Goal: Information Seeking & Learning: Find specific fact

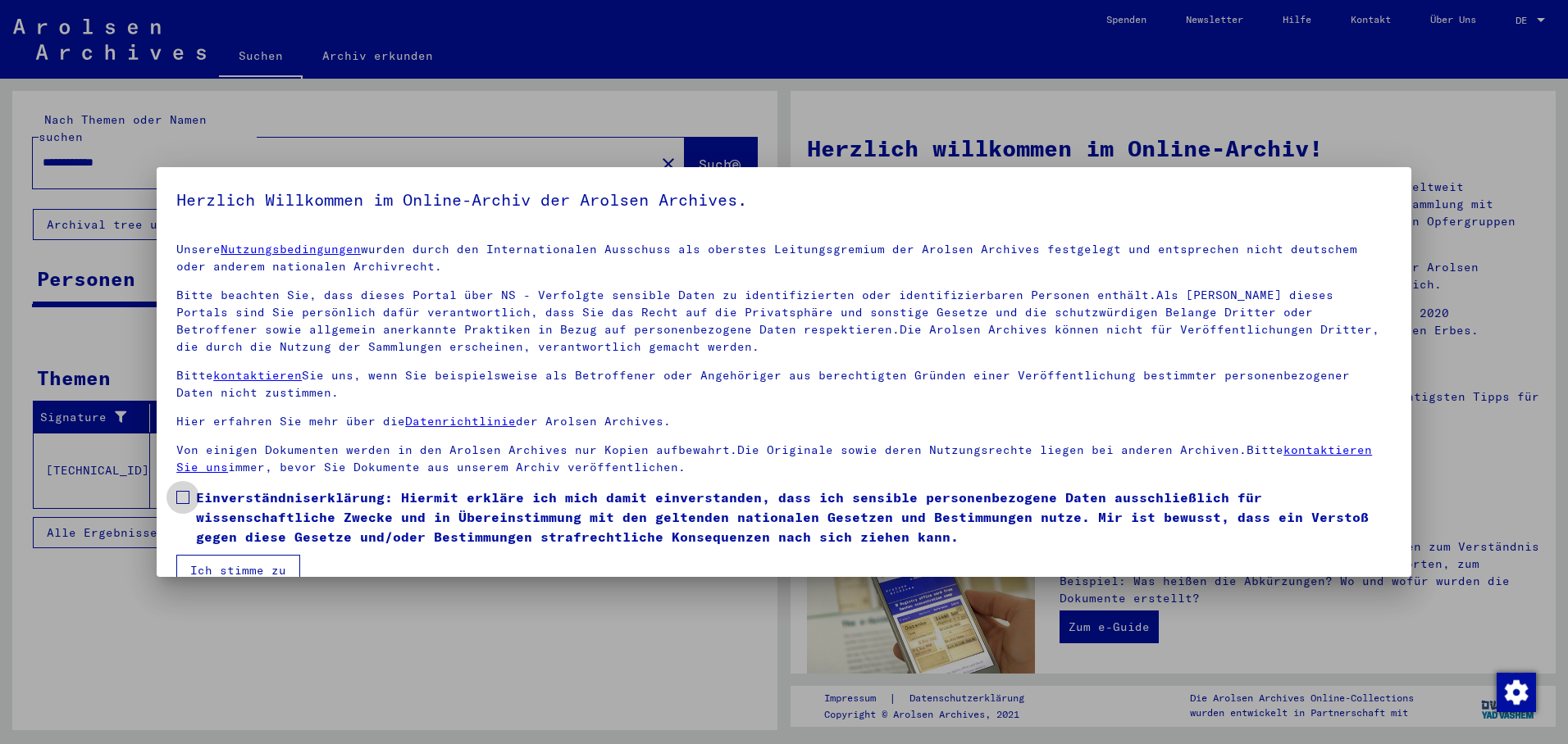
click at [191, 495] on label "Einverständniserklärung: Hiermit erkläre ich mich damit einverstanden, dass ich…" at bounding box center [784, 517] width 1216 height 59
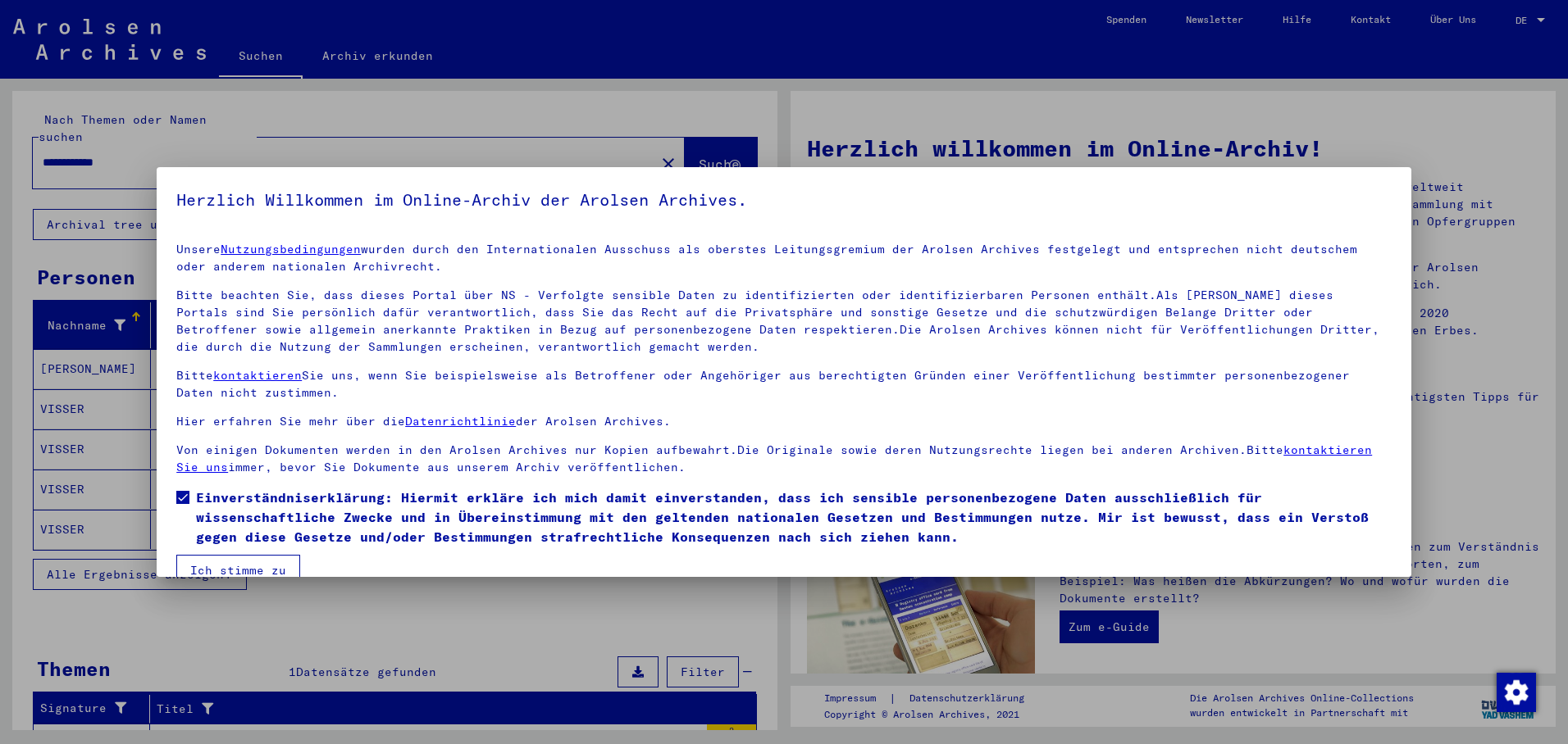
click at [215, 555] on button "Ich stimme zu" at bounding box center [239, 570] width 124 height 31
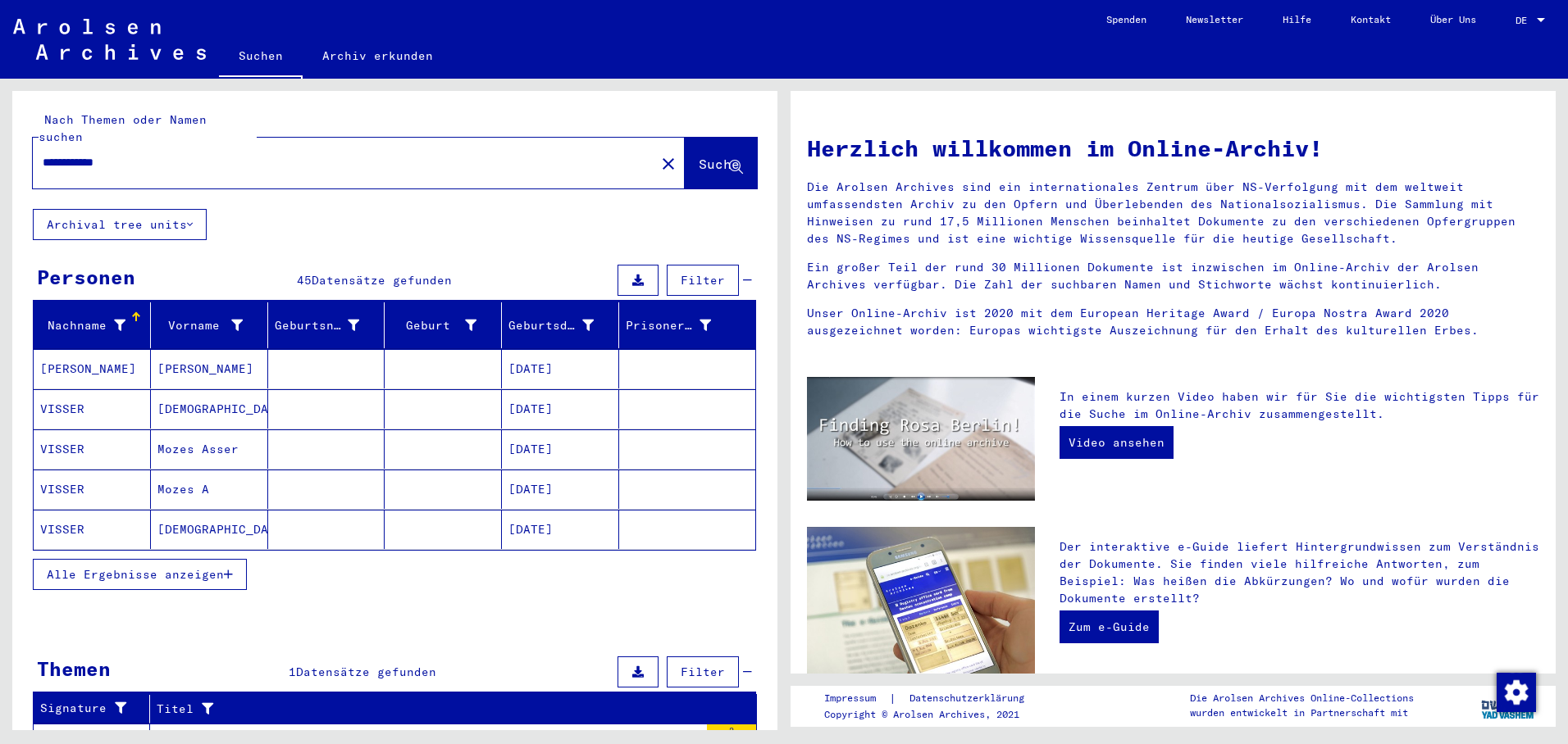
click at [234, 562] on button "Alle Ergebnisse anzeigen" at bounding box center [140, 574] width 214 height 31
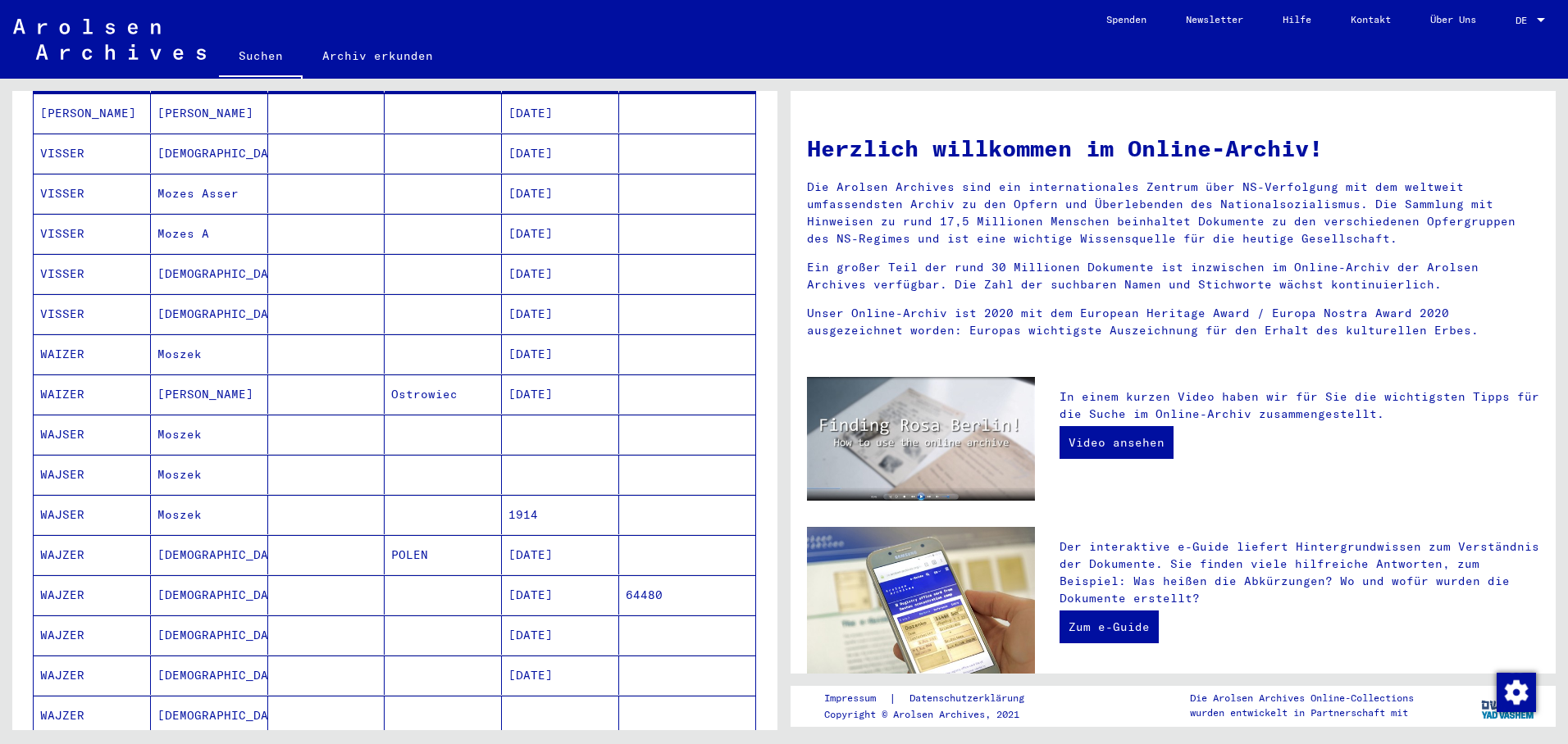
scroll to position [410, 0]
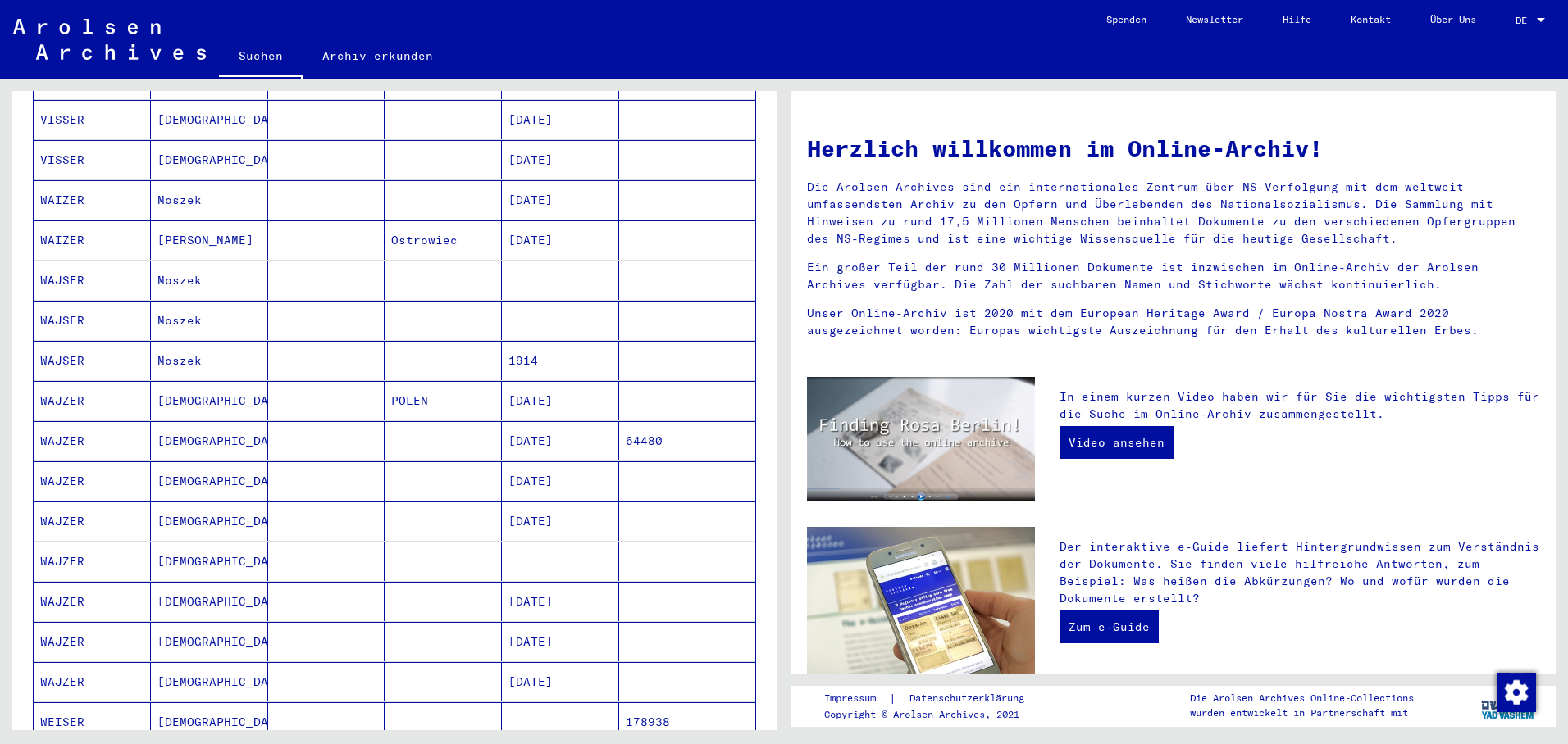
click at [548, 386] on mat-cell "[DATE]" at bounding box center [560, 400] width 117 height 39
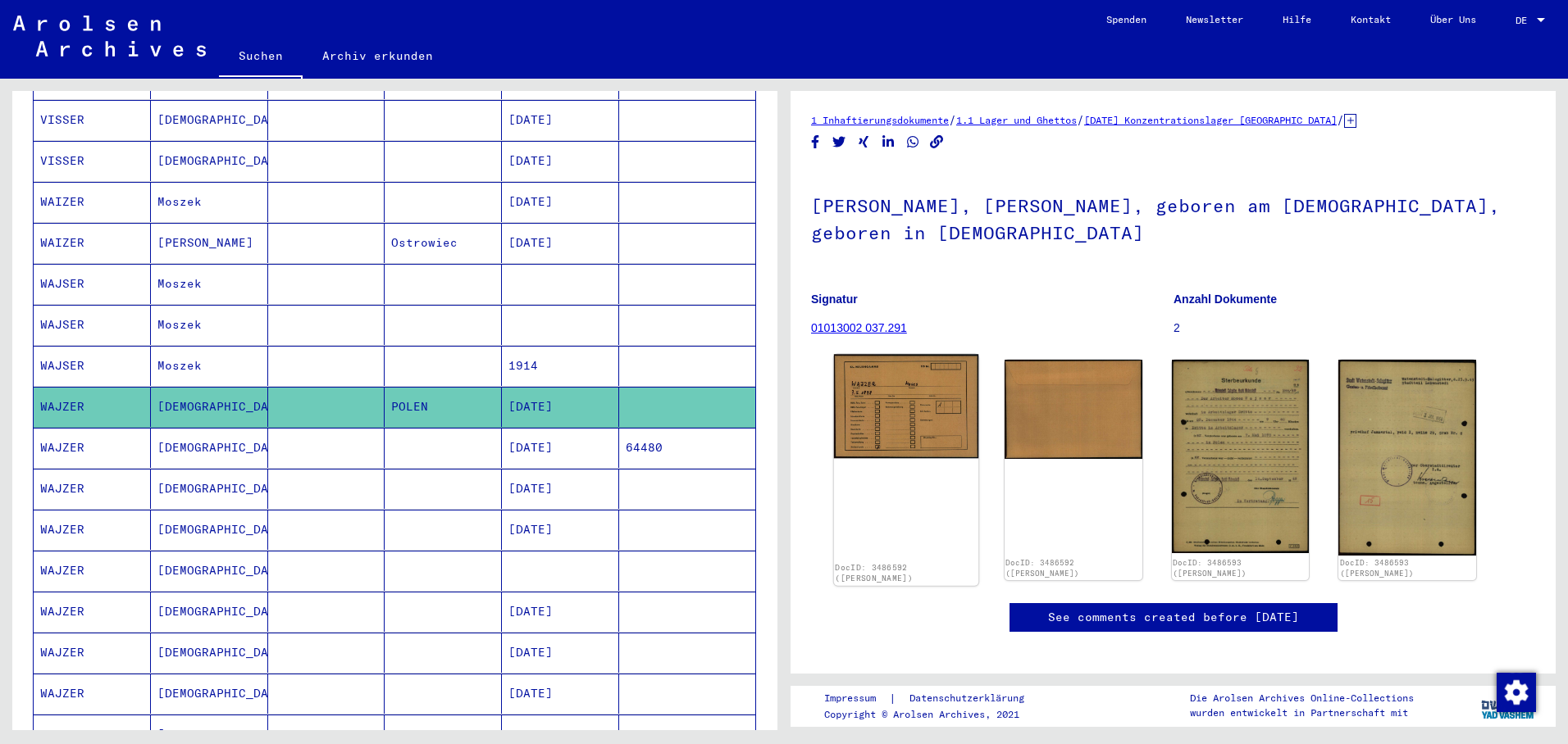
click at [914, 374] on img at bounding box center [906, 406] width 144 height 104
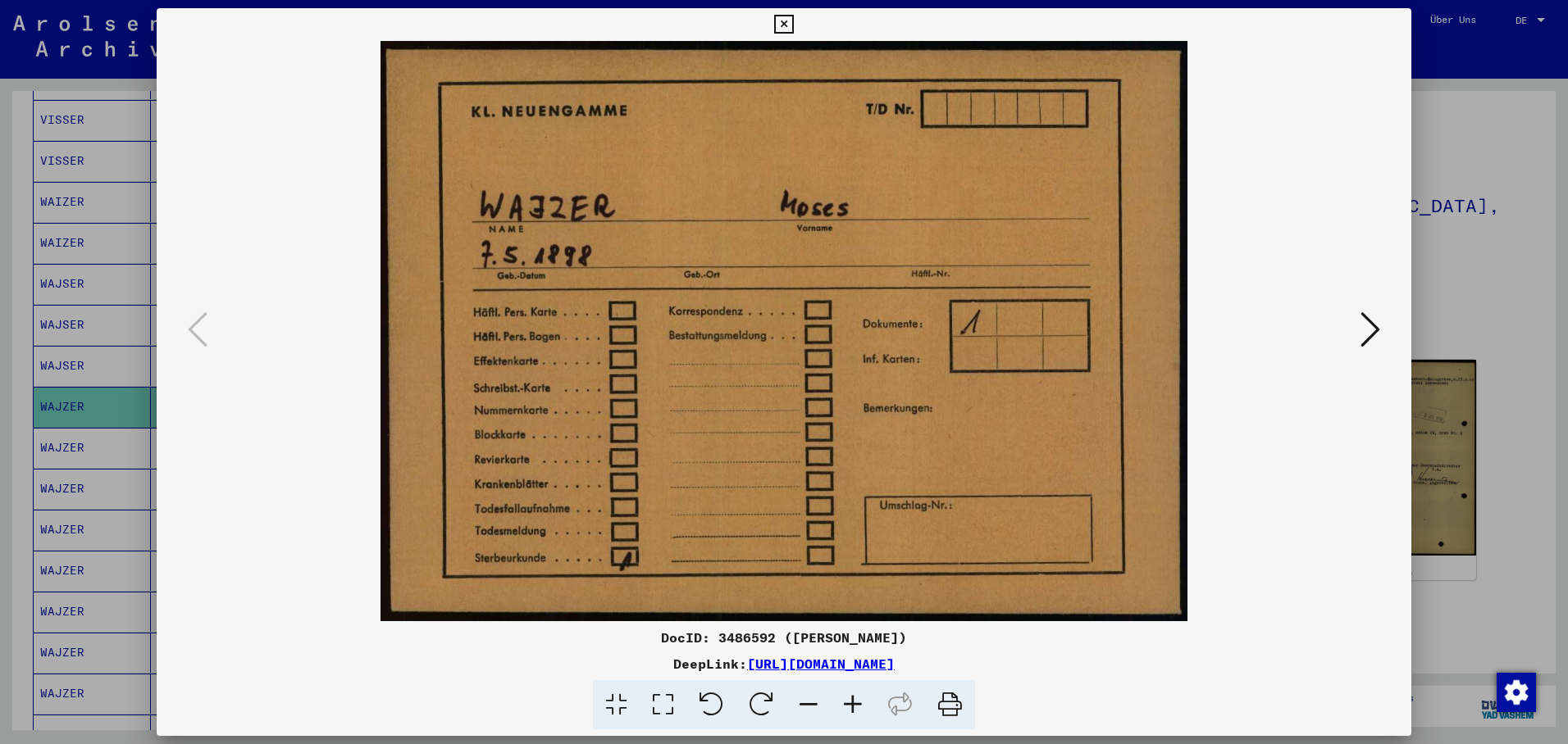
click at [1369, 325] on icon at bounding box center [1370, 329] width 20 height 39
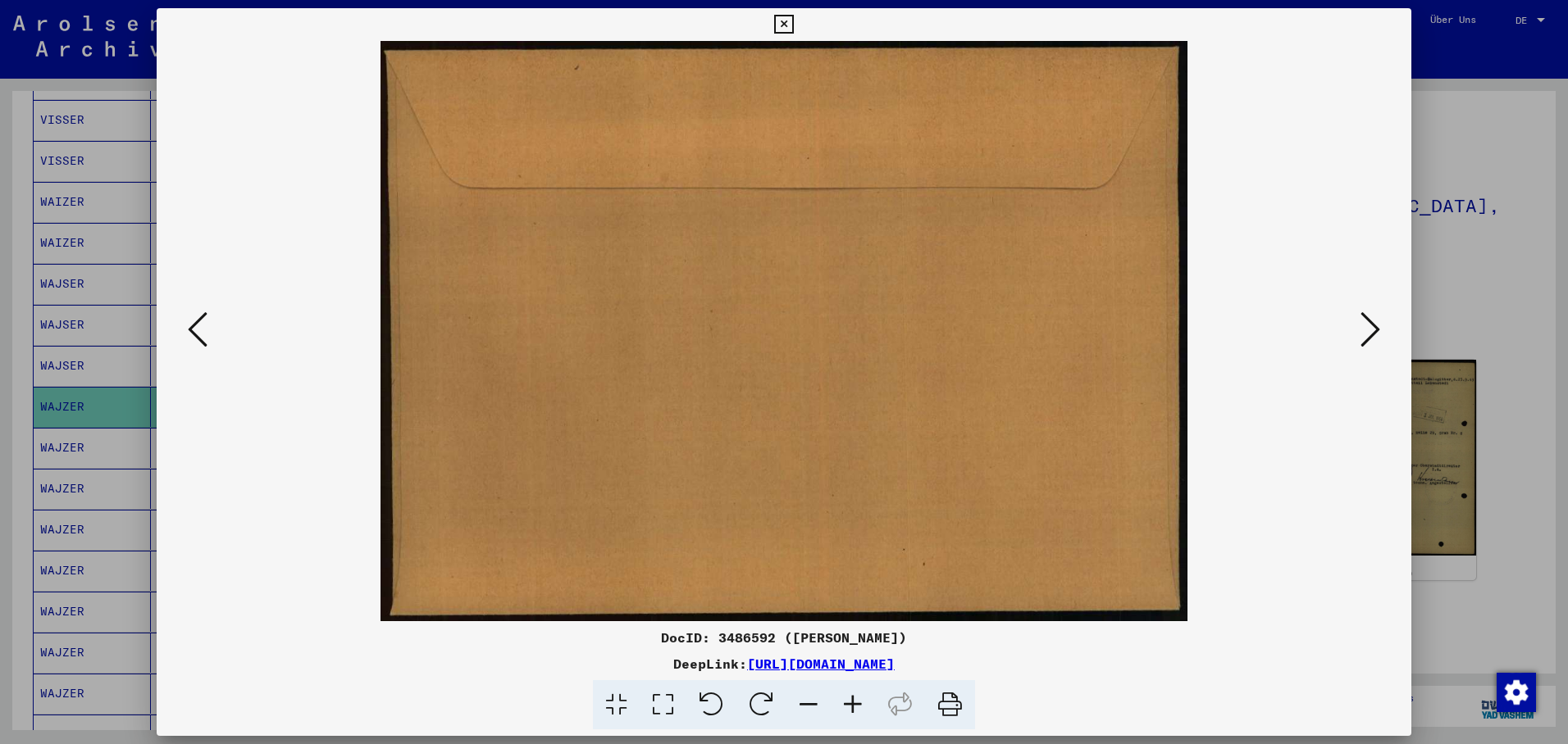
click at [1369, 326] on icon at bounding box center [1370, 329] width 20 height 39
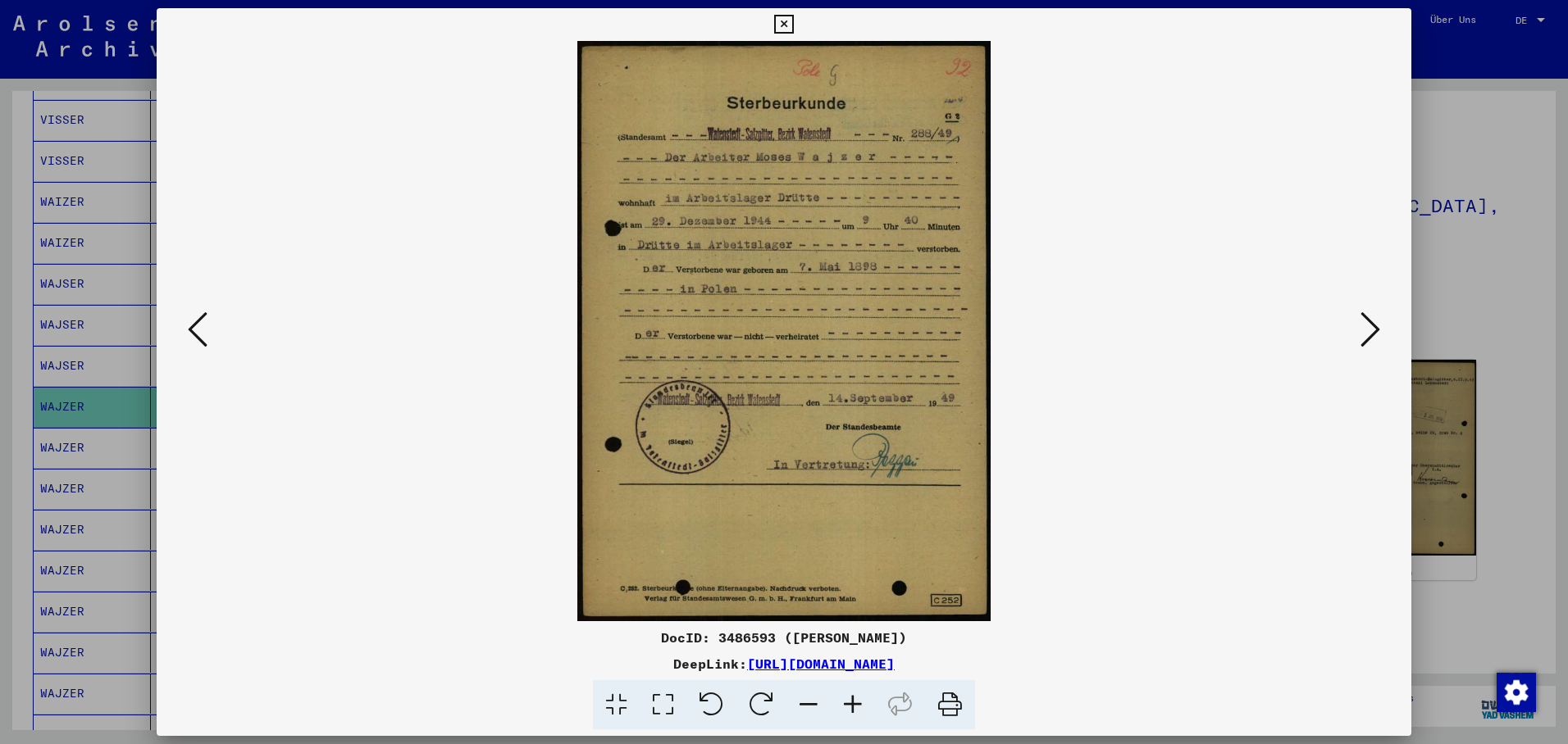
click at [1350, 329] on img at bounding box center [784, 331] width 1143 height 580
click at [1365, 321] on icon at bounding box center [1370, 329] width 20 height 39
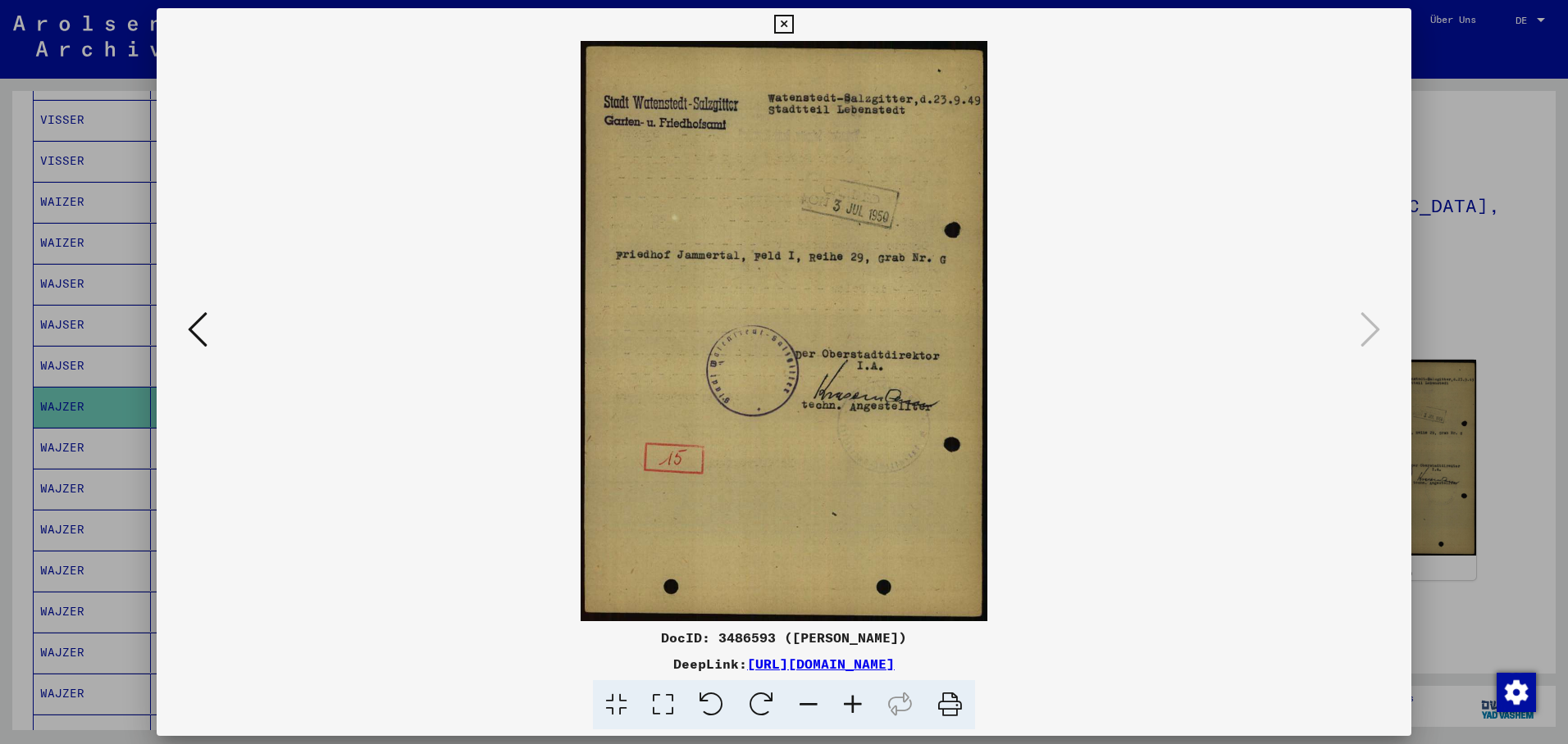
click at [793, 22] on icon at bounding box center [784, 25] width 19 height 20
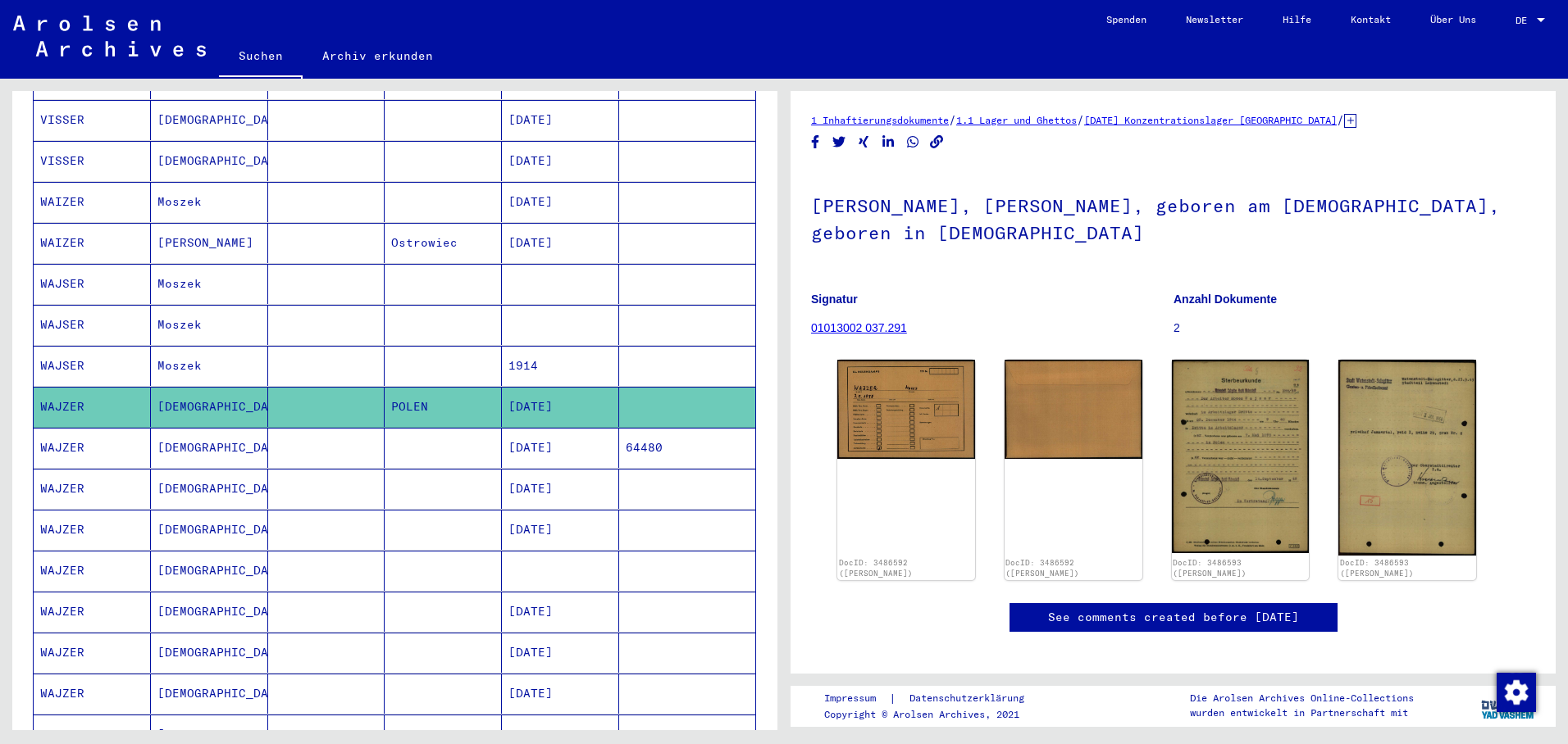
click at [542, 433] on mat-cell "[DATE]" at bounding box center [560, 448] width 117 height 40
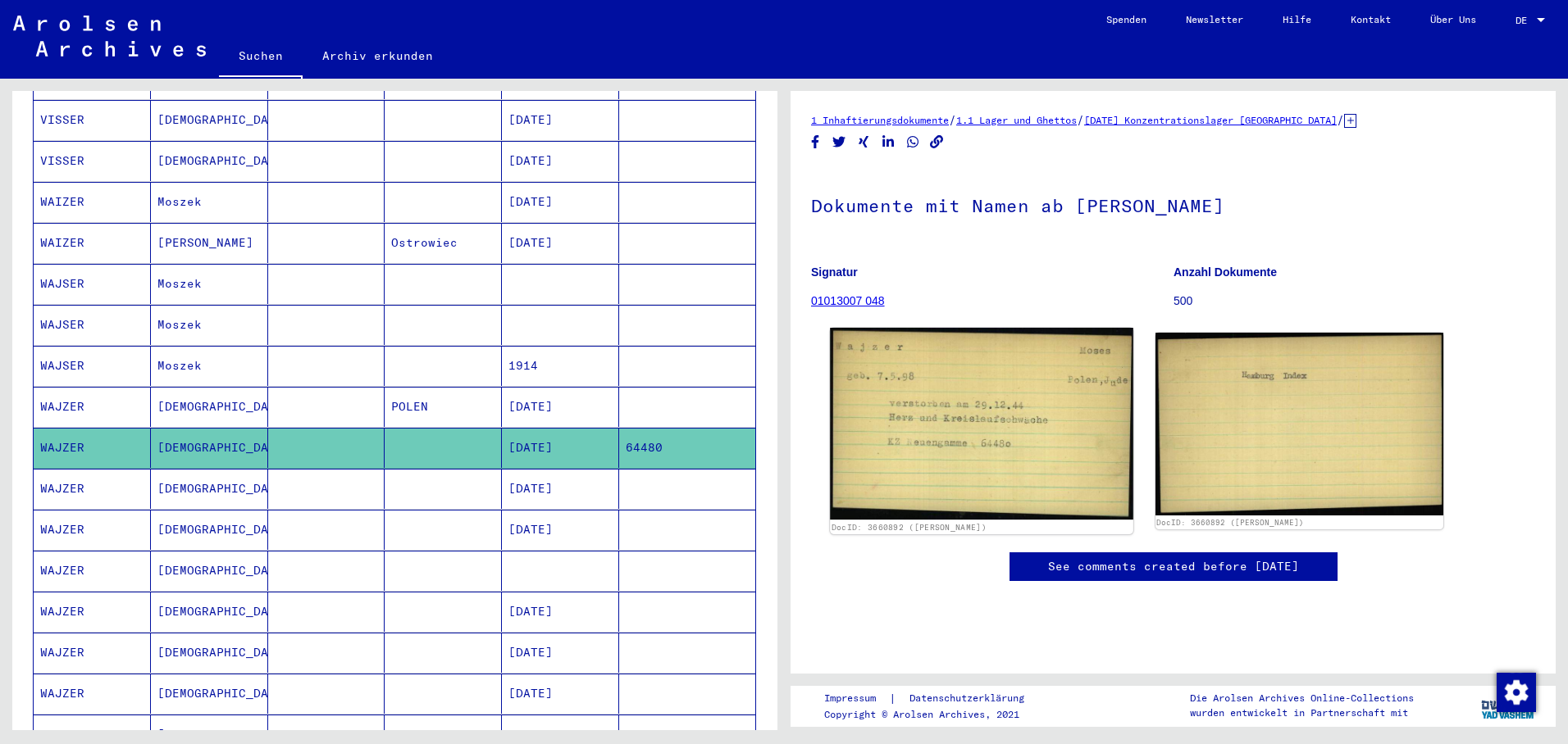
click at [985, 423] on img at bounding box center [980, 423] width 302 height 192
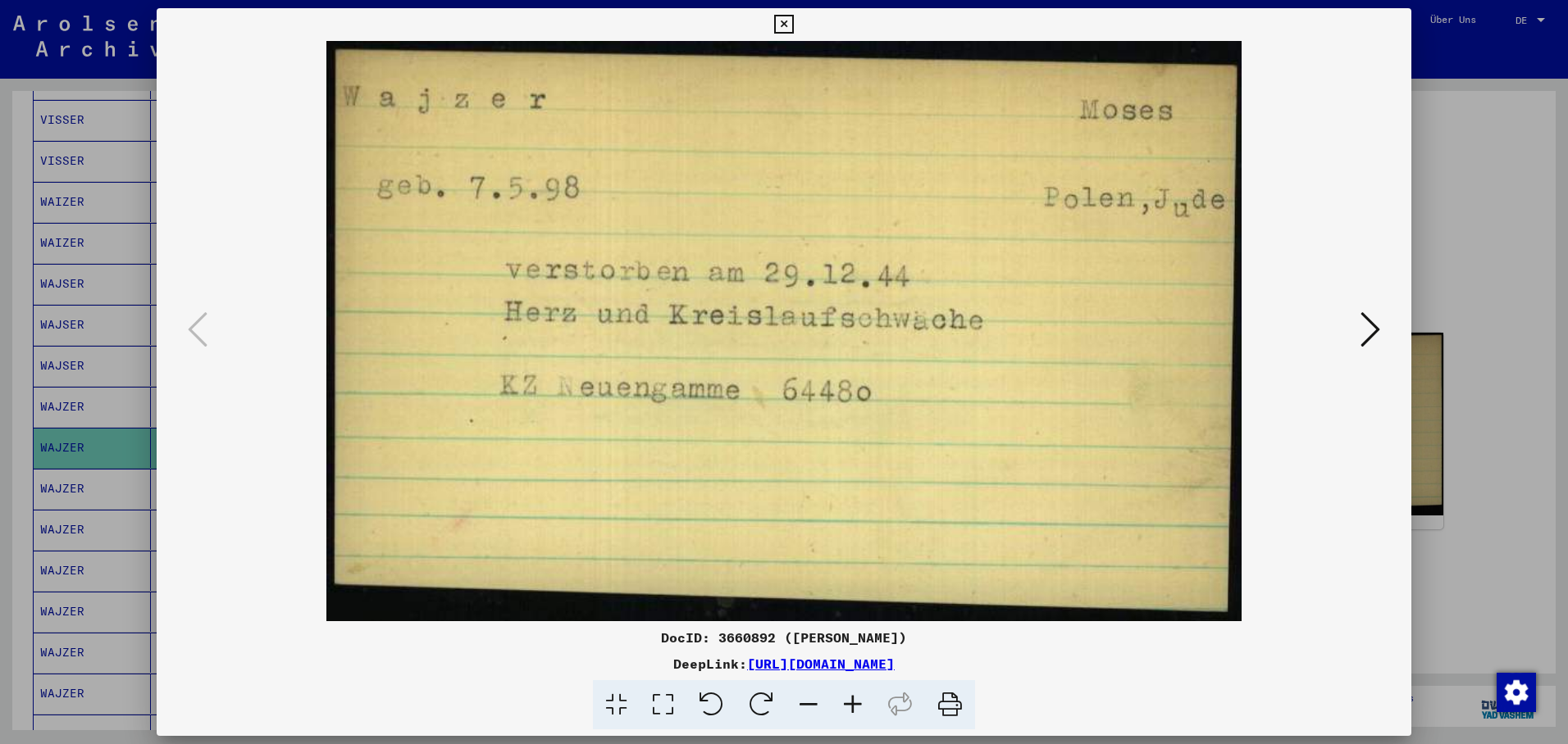
click at [78, 475] on div at bounding box center [784, 372] width 1568 height 744
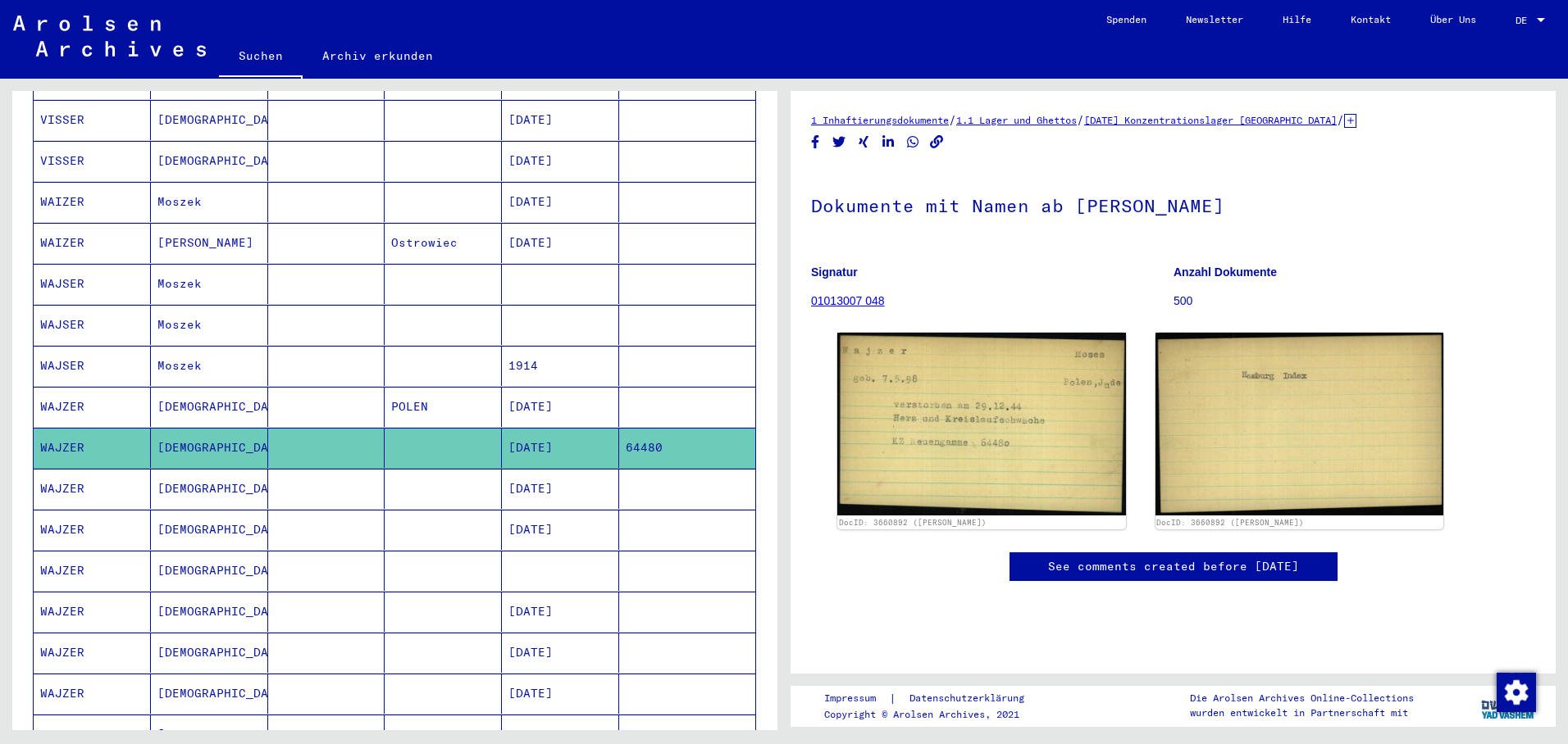
click at [78, 475] on mat-cell "WAJZER" at bounding box center [92, 489] width 117 height 40
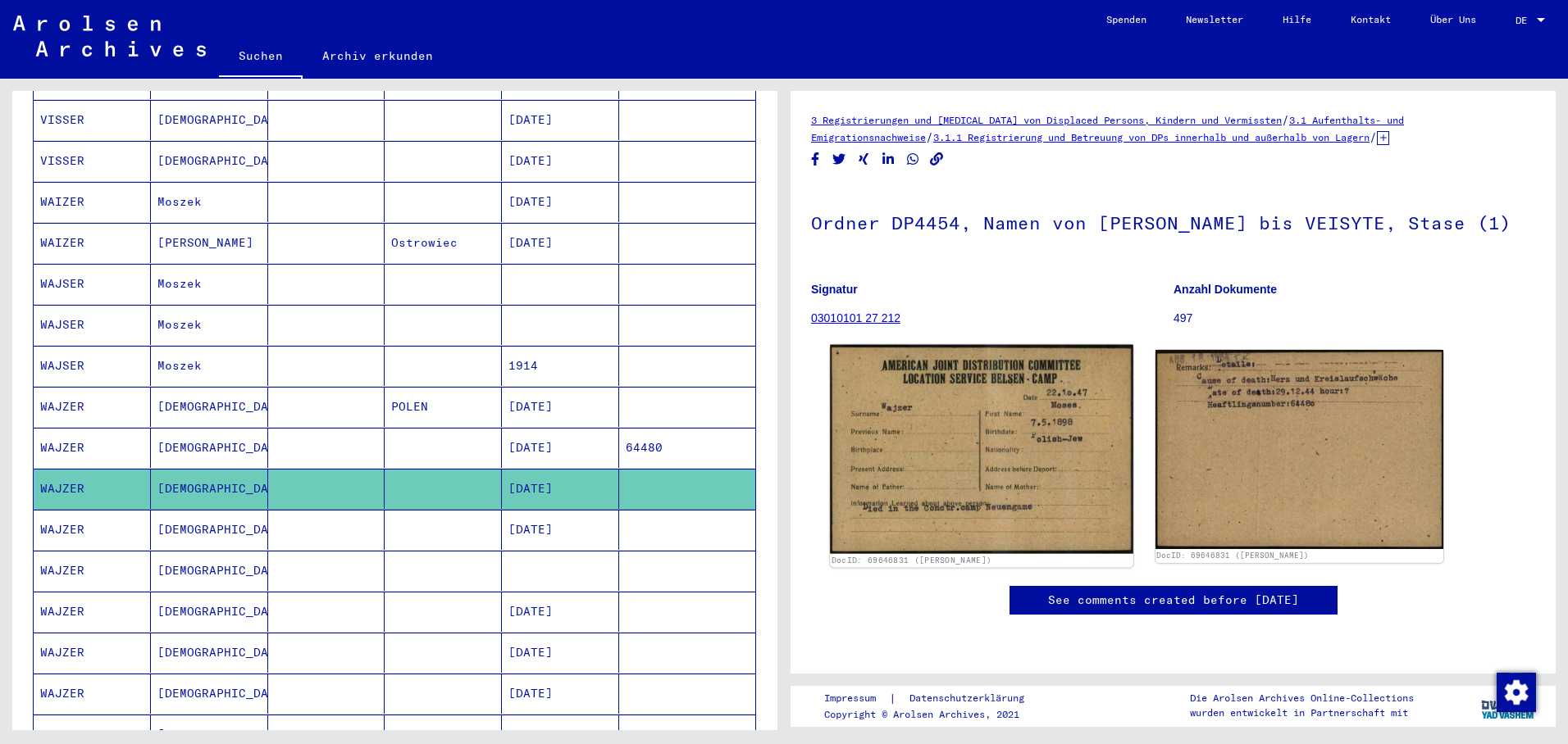
click at [877, 466] on img at bounding box center [980, 449] width 302 height 209
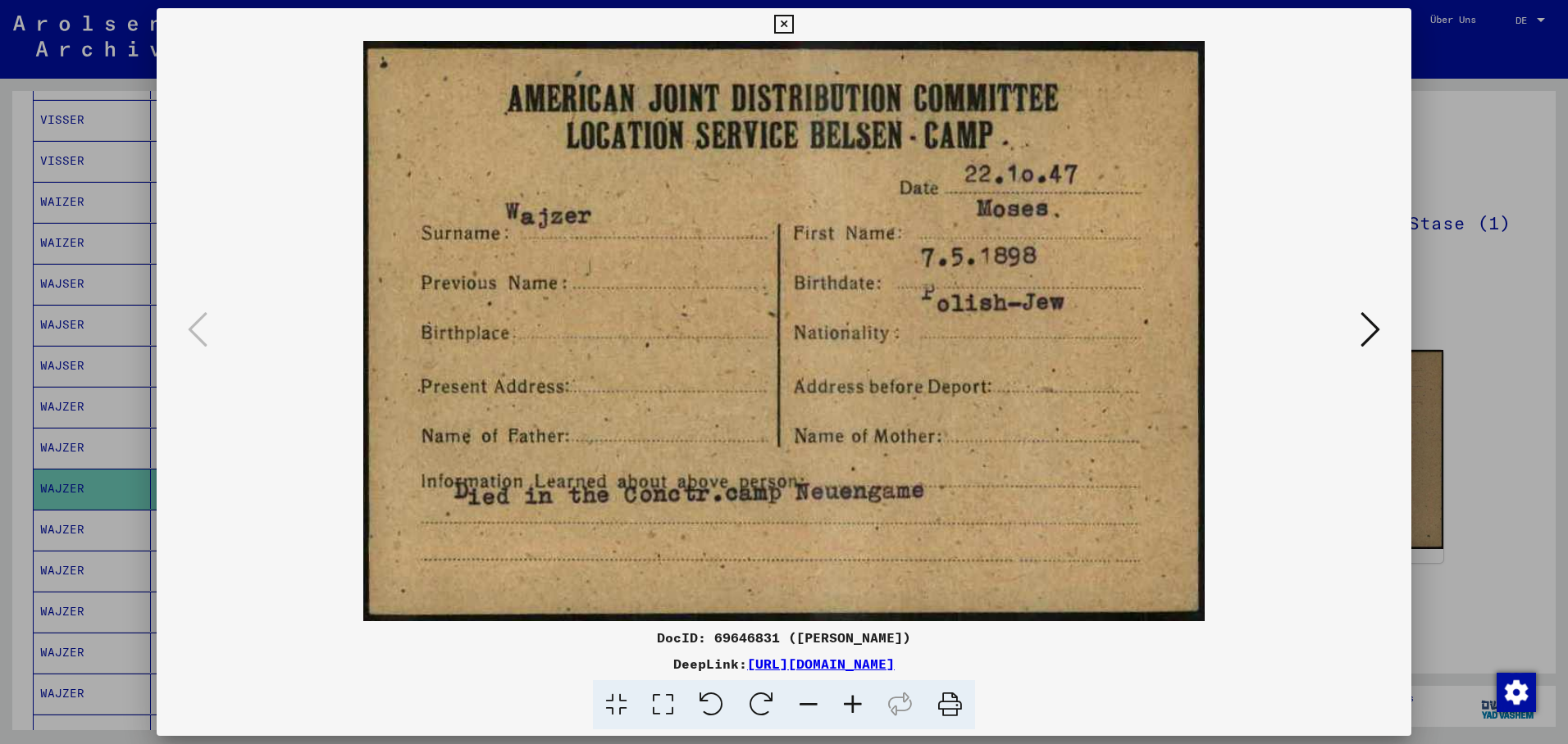
click at [1365, 316] on icon at bounding box center [1370, 329] width 20 height 39
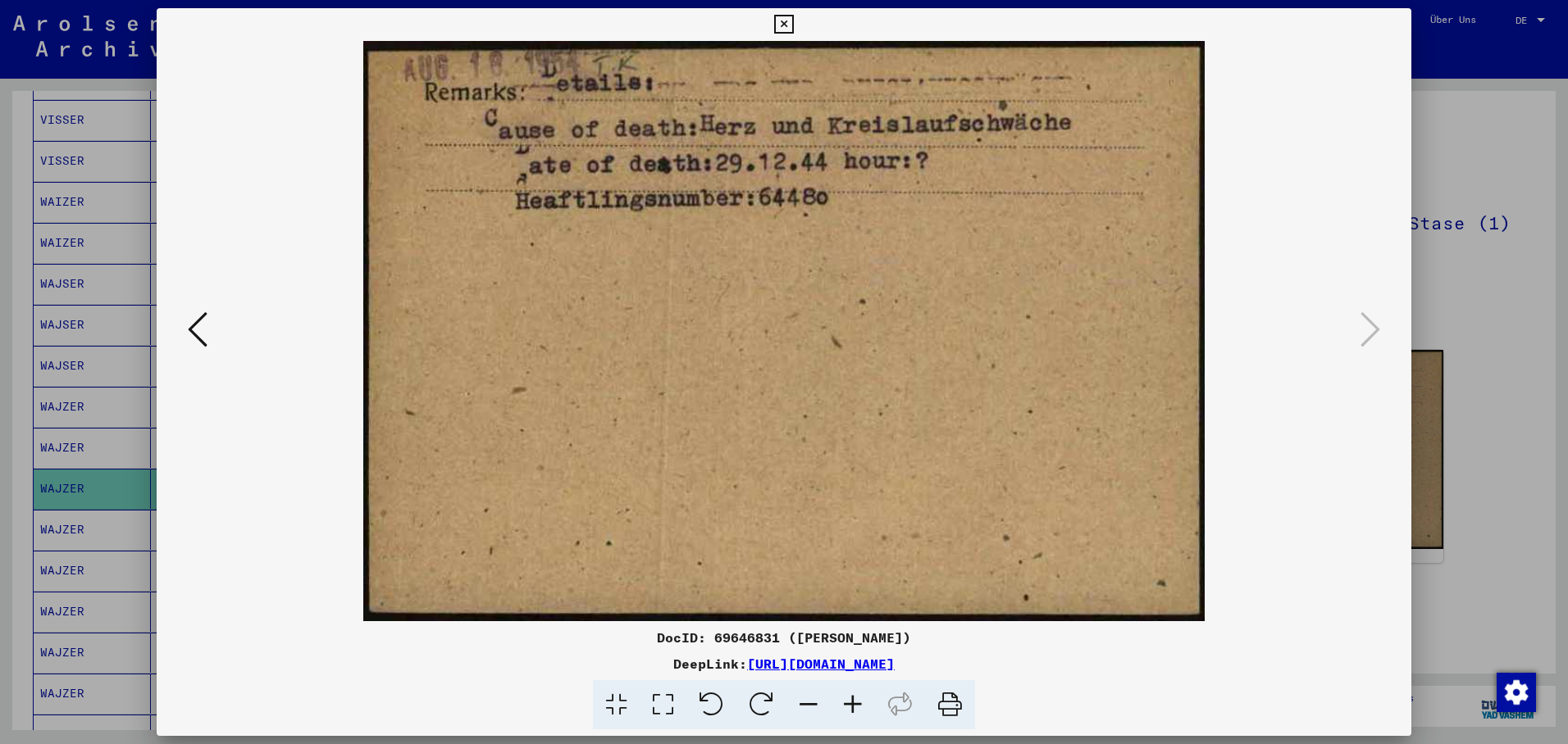
click at [793, 24] on icon at bounding box center [784, 25] width 19 height 20
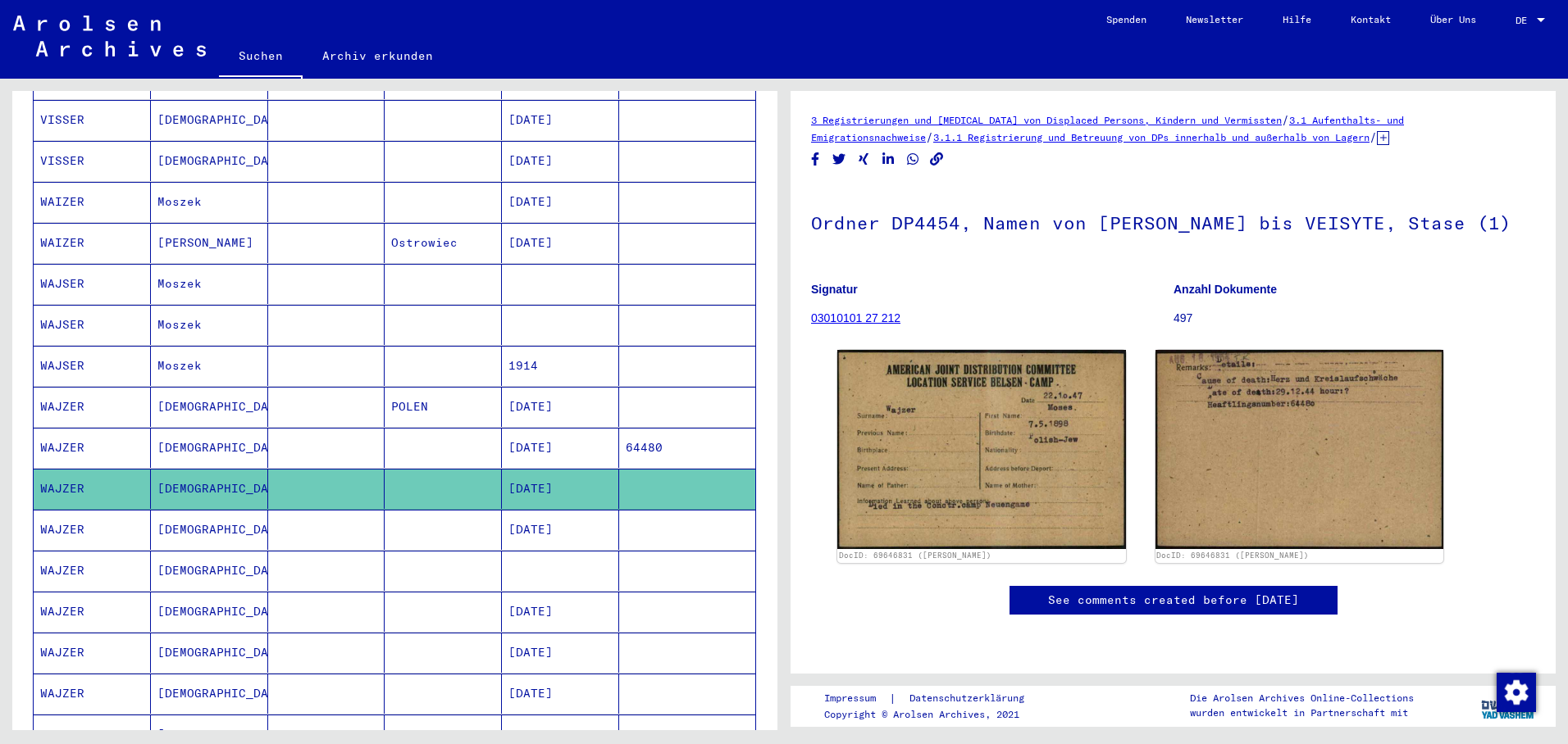
click at [527, 512] on mat-cell "[DATE]" at bounding box center [560, 530] width 117 height 40
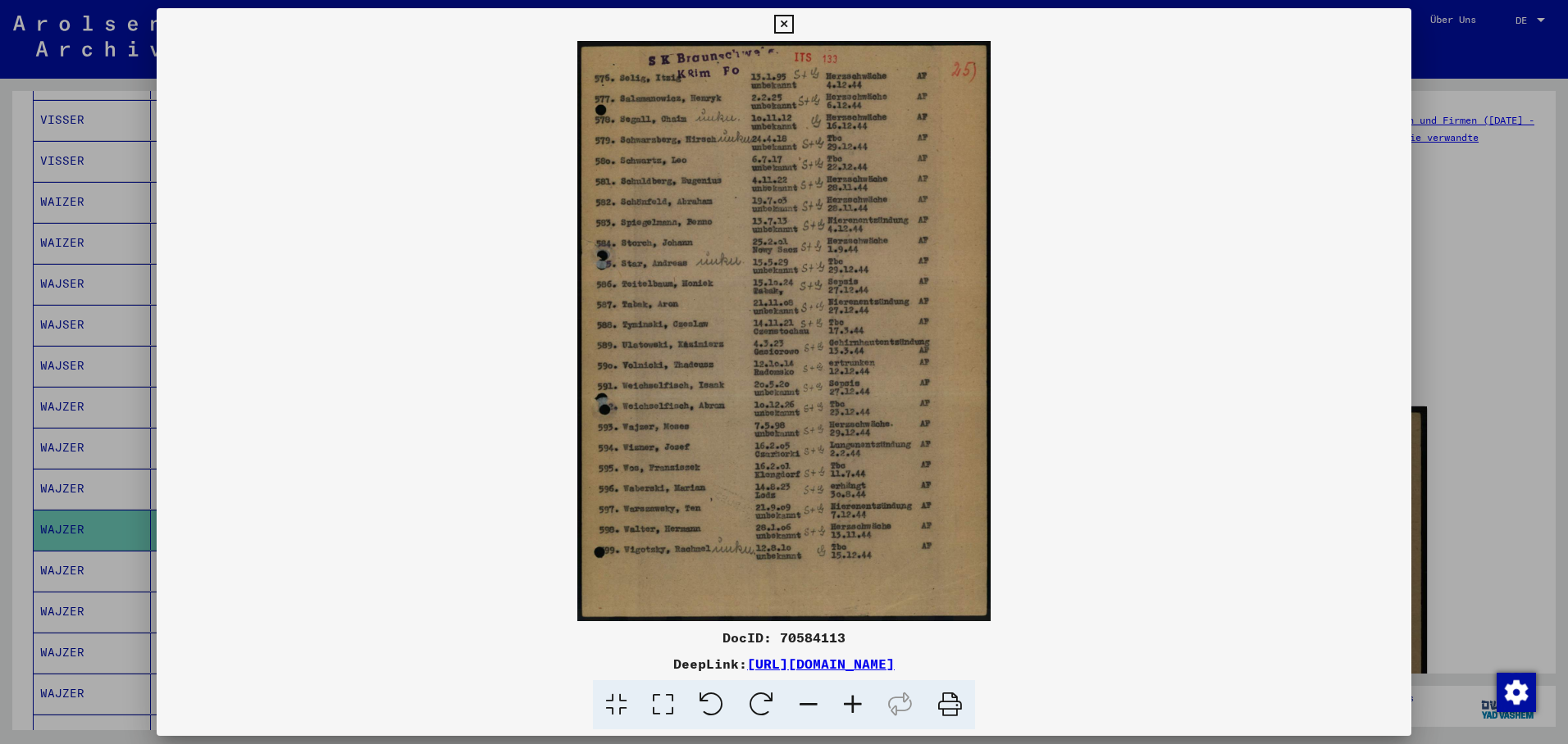
click at [51, 557] on div at bounding box center [784, 372] width 1568 height 744
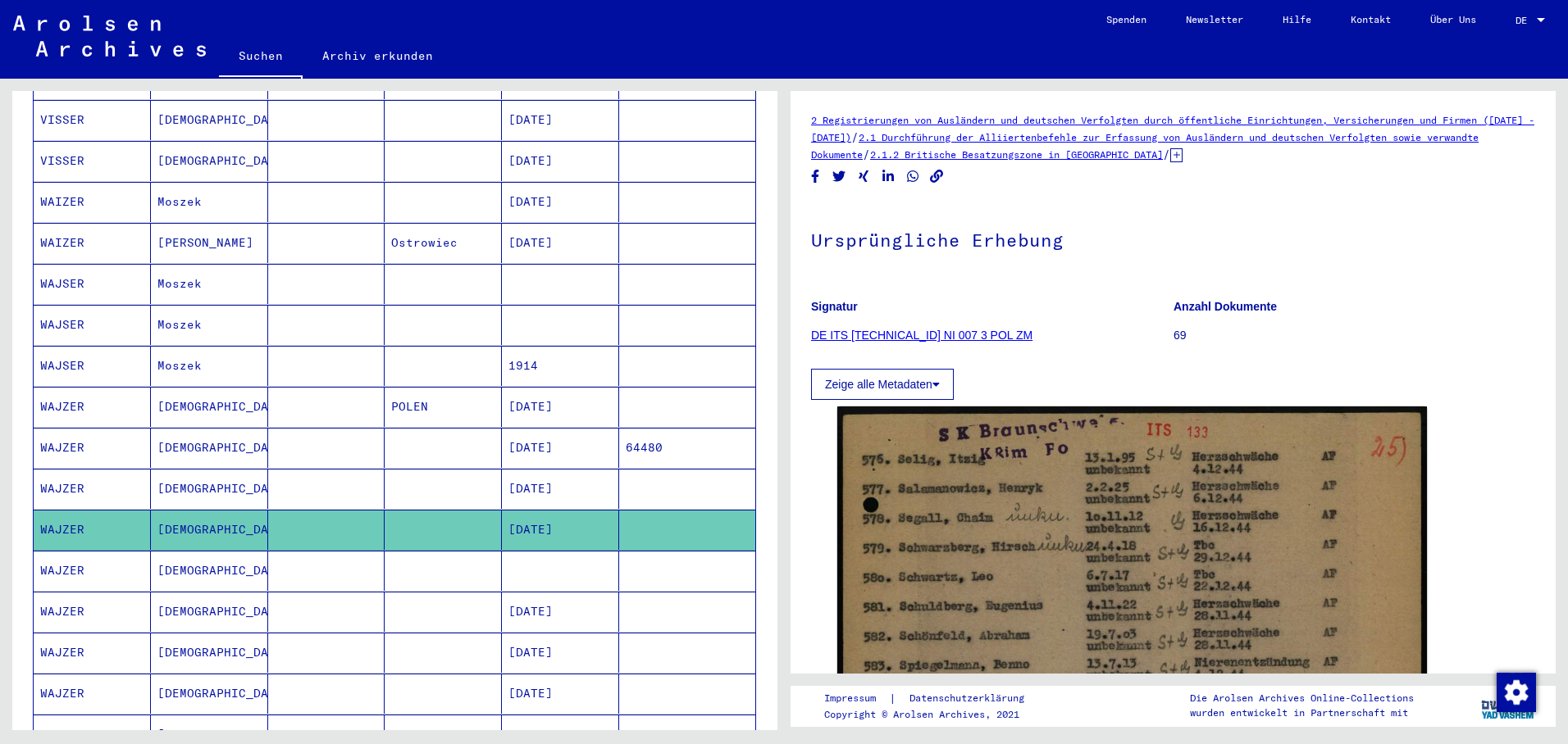
click at [76, 551] on mat-cell "WAJZER" at bounding box center [92, 571] width 117 height 40
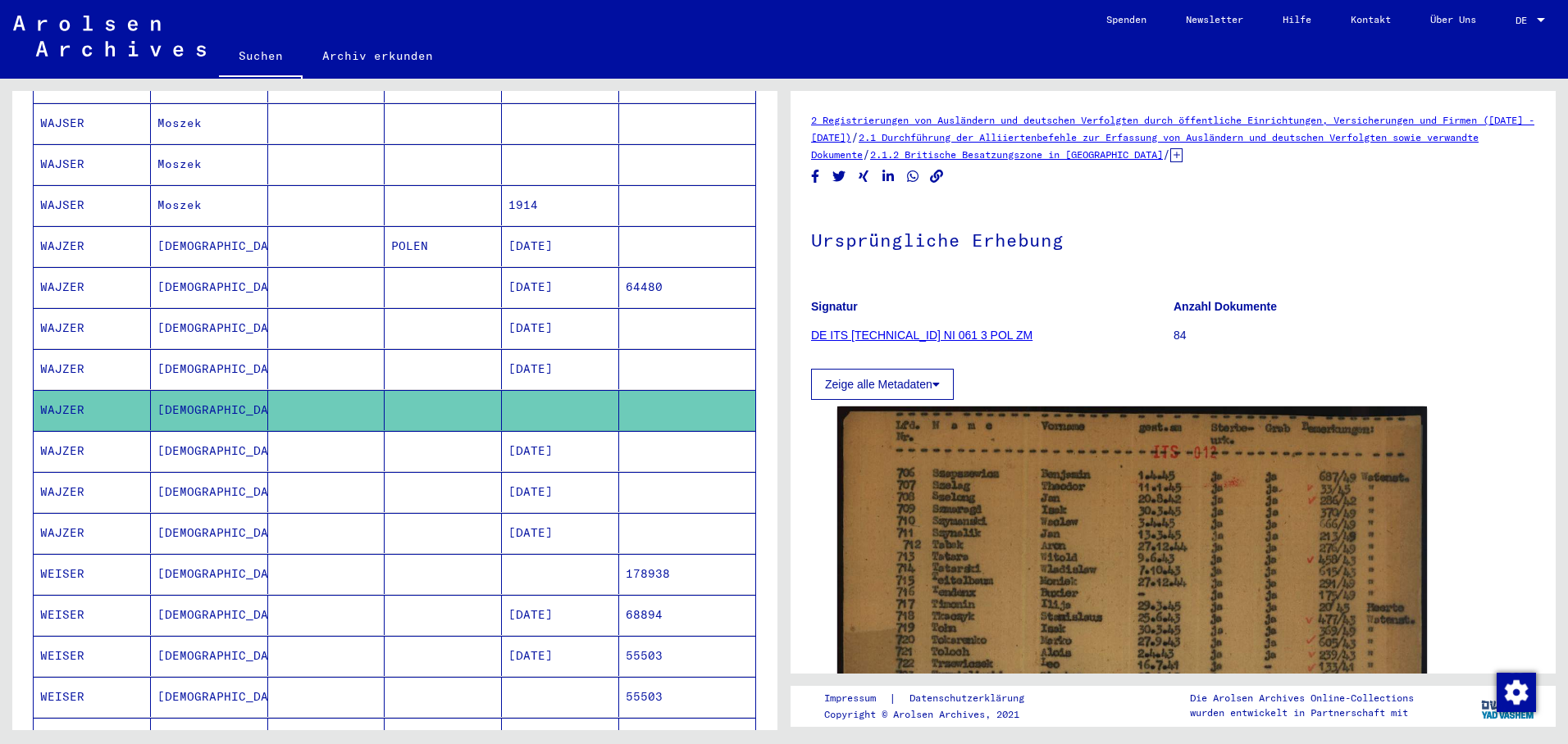
scroll to position [577, 0]
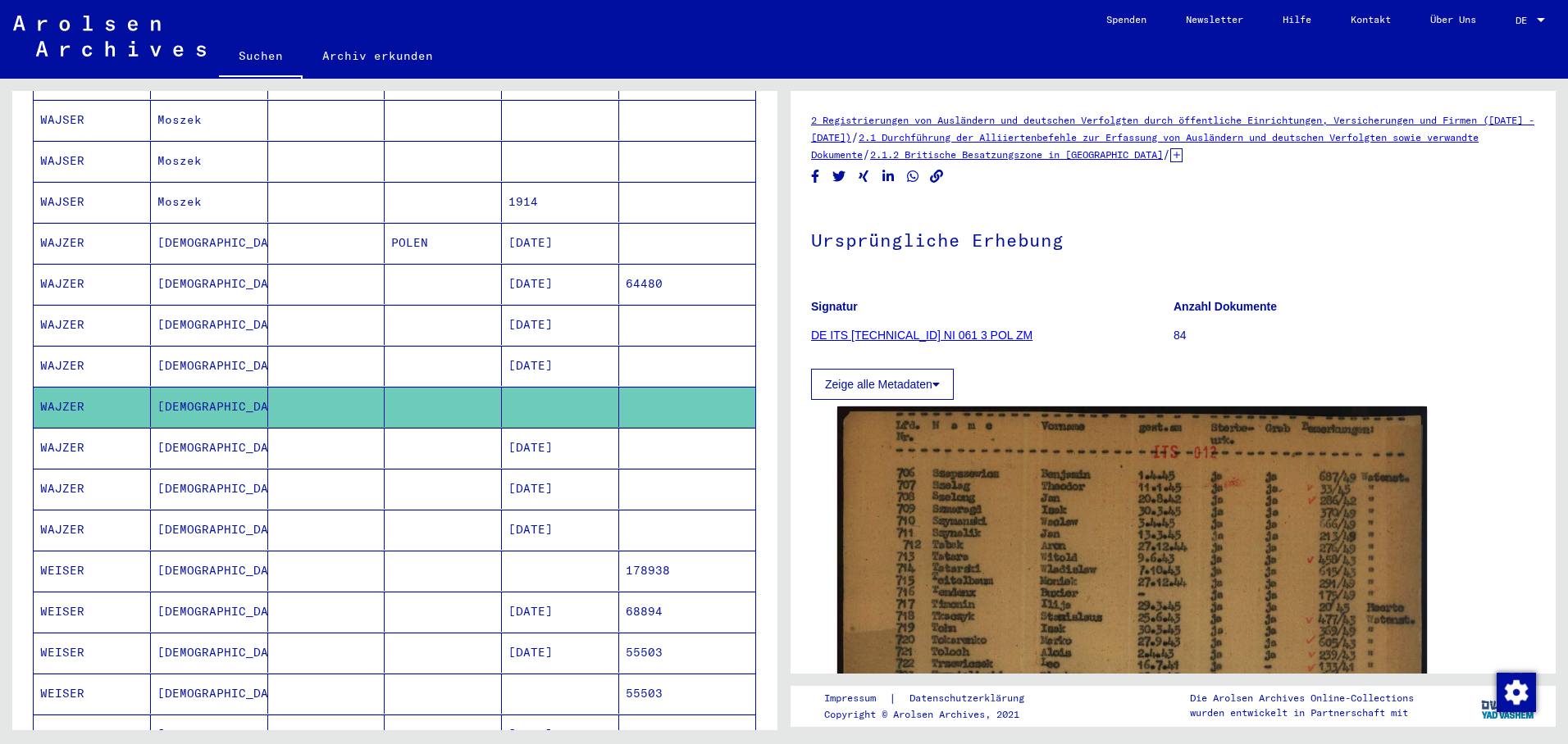
click at [522, 435] on mat-cell "[DATE]" at bounding box center [560, 448] width 117 height 40
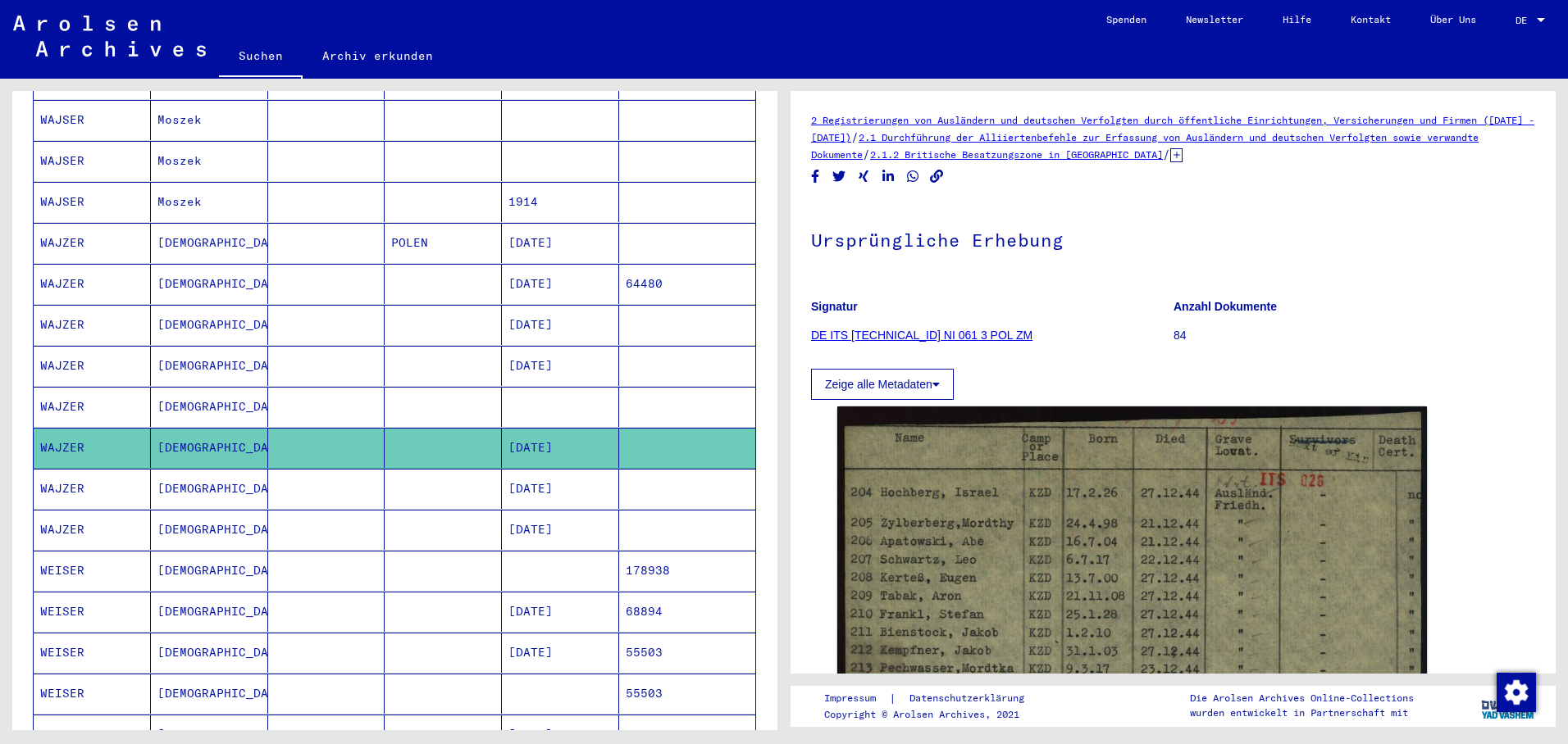
click at [543, 473] on mat-cell "[DATE]" at bounding box center [560, 489] width 117 height 40
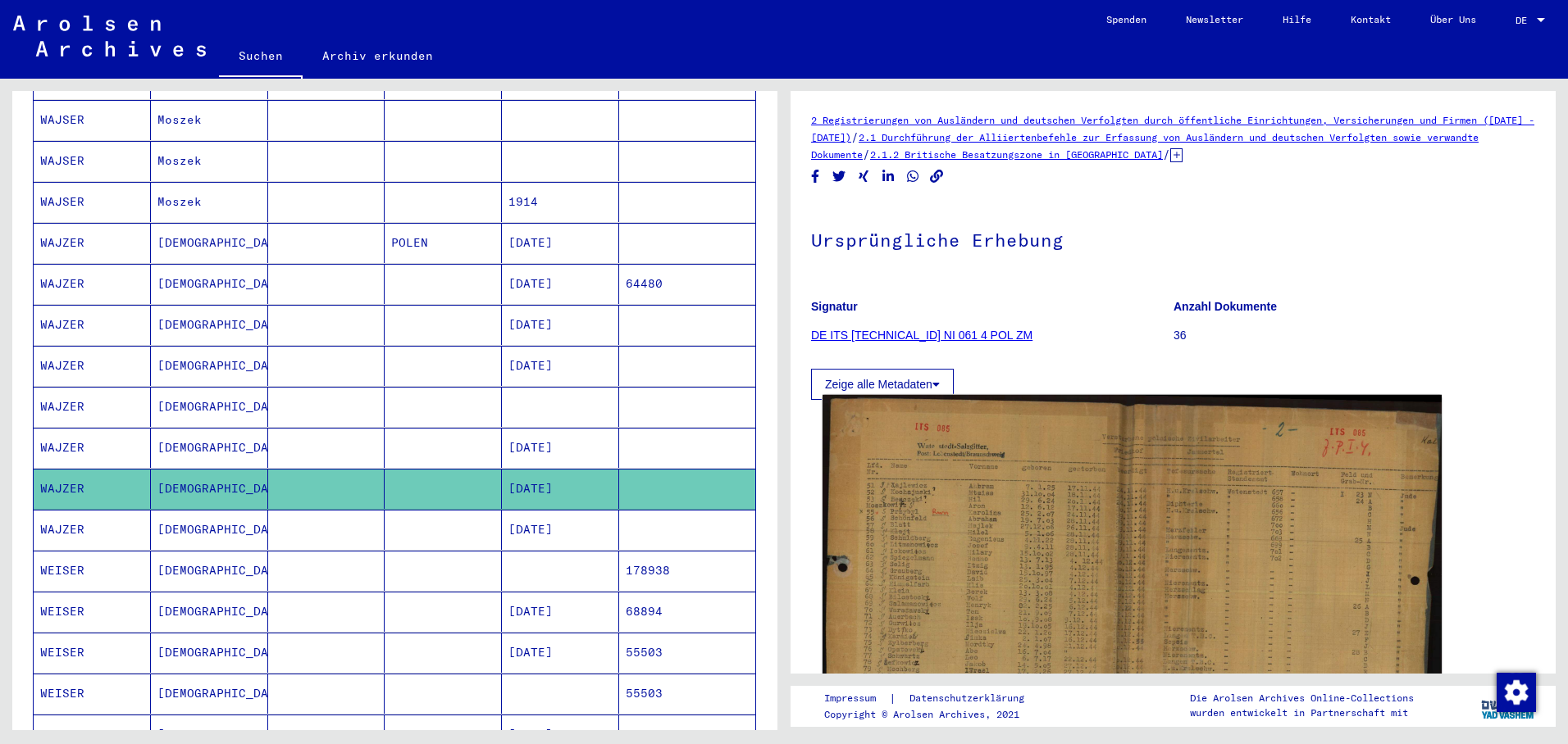
click at [997, 517] on img at bounding box center [1132, 634] width 619 height 477
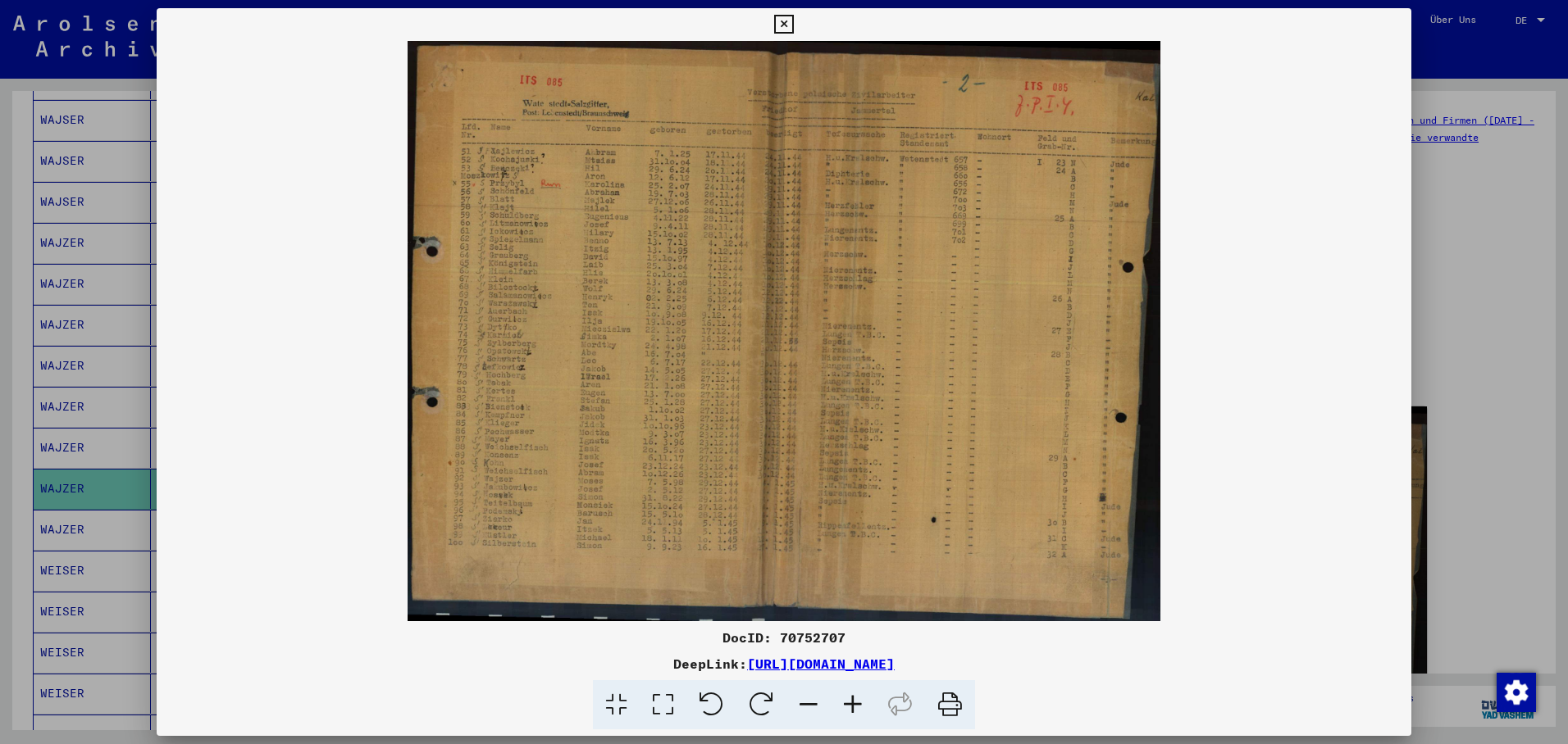
drag, startPoint x: 683, startPoint y: 402, endPoint x: 563, endPoint y: 483, distance: 144.8
click at [563, 483] on img at bounding box center [784, 331] width 1255 height 580
click at [76, 510] on div at bounding box center [784, 372] width 1568 height 744
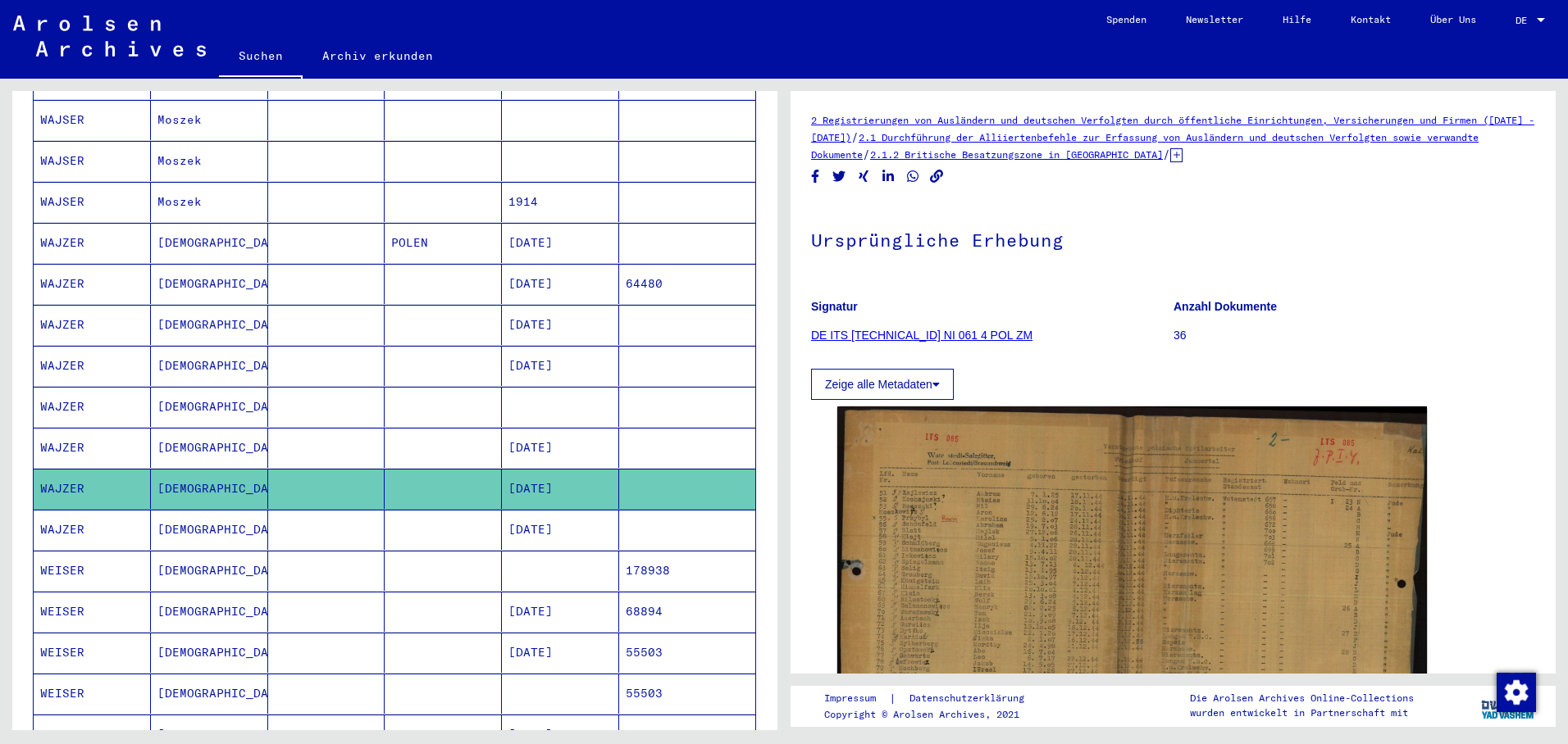
click at [76, 510] on mat-cell "WAJZER" at bounding box center [92, 530] width 117 height 40
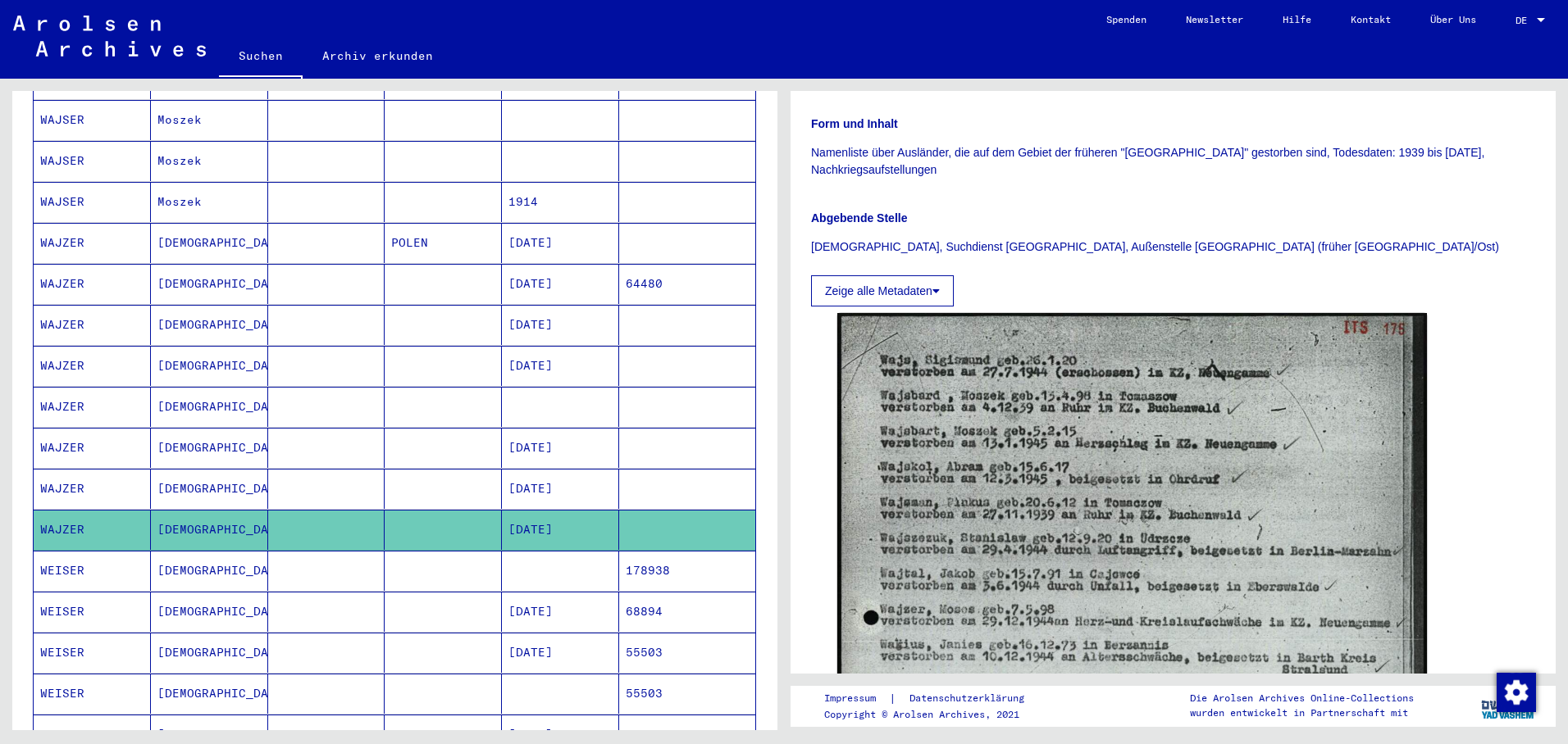
scroll to position [328, 0]
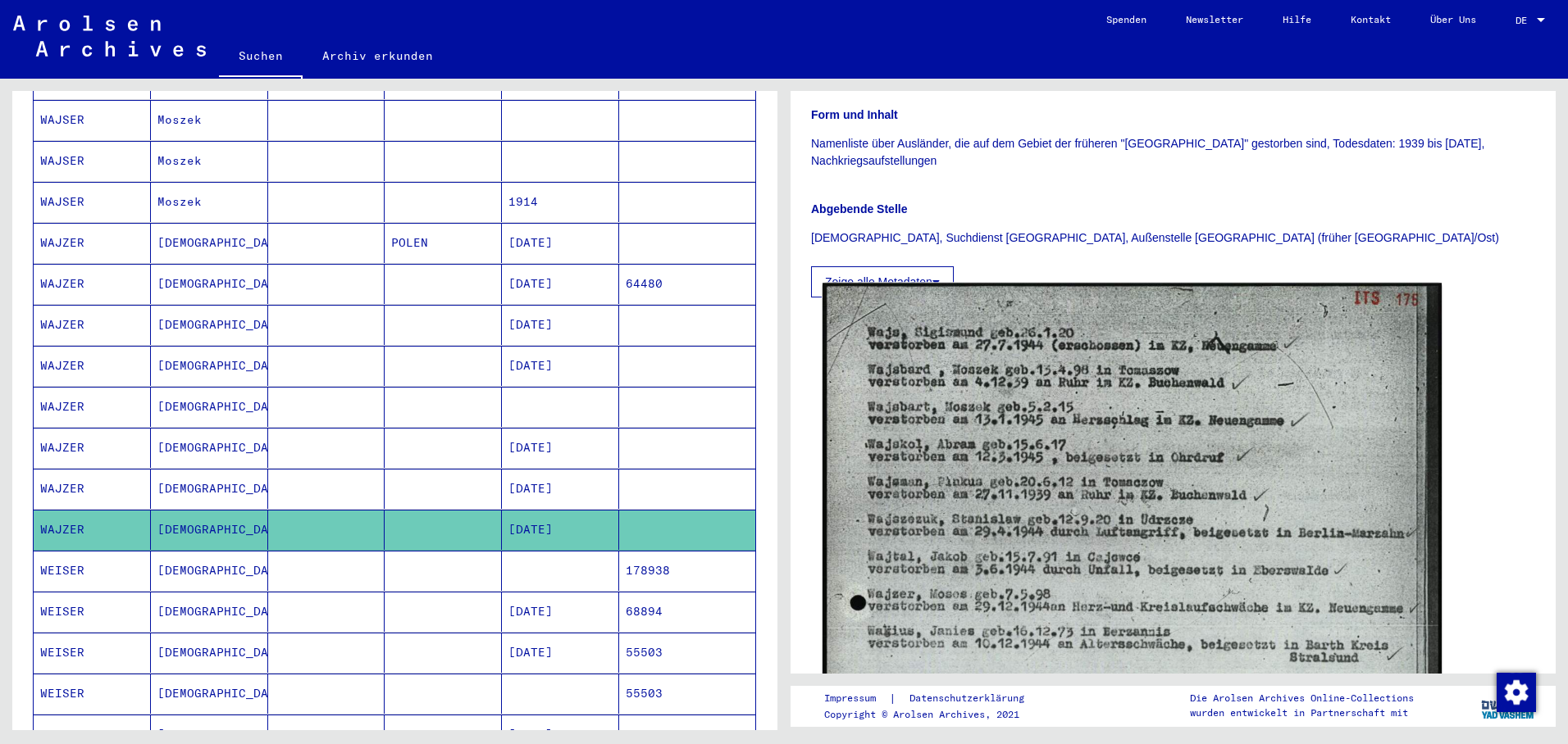
click at [1006, 481] on img at bounding box center [1132, 718] width 619 height 871
